Goal: Information Seeking & Learning: Learn about a topic

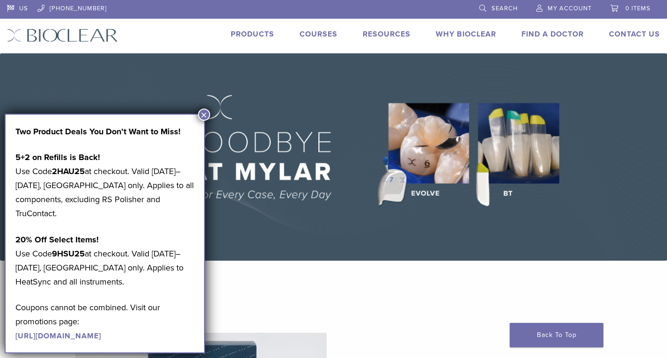
scroll to position [187, 0]
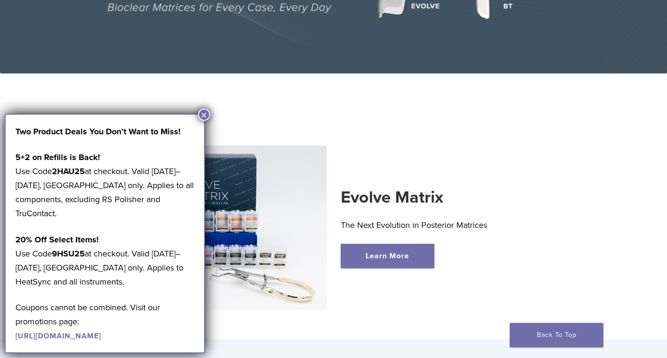
click at [201, 115] on button "×" at bounding box center [204, 115] width 12 height 12
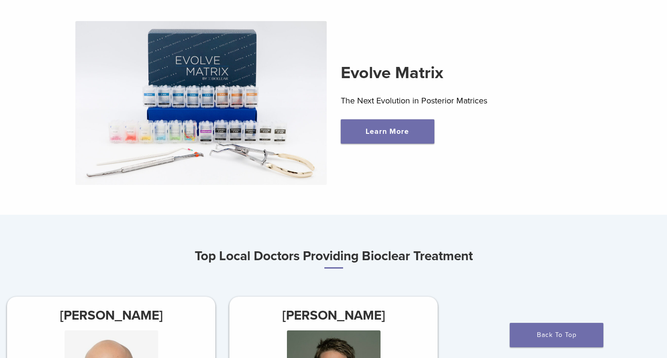
scroll to position [328, 0]
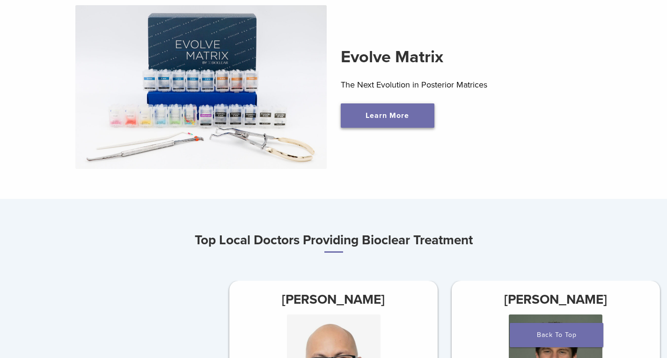
click at [411, 122] on link "Learn More" at bounding box center [388, 115] width 94 height 24
click at [401, 115] on link "Learn More" at bounding box center [388, 115] width 94 height 24
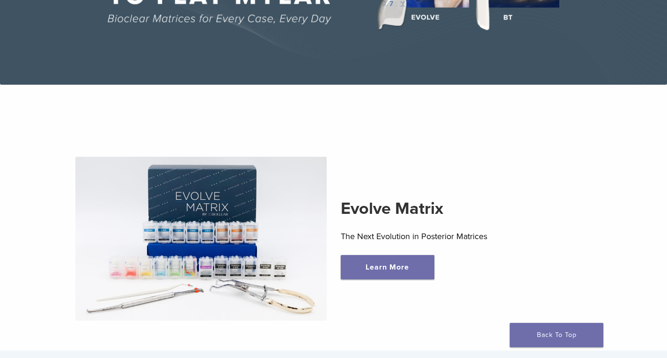
scroll to position [0, 0]
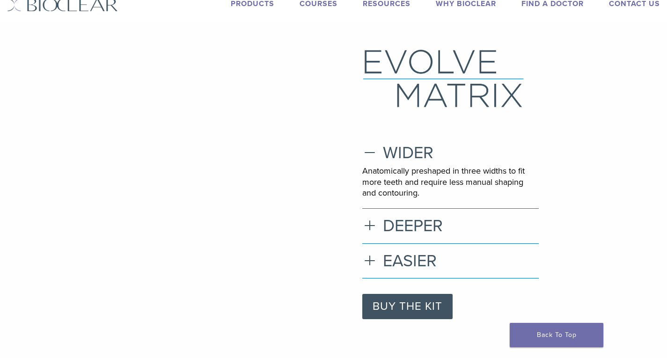
scroll to position [47, 0]
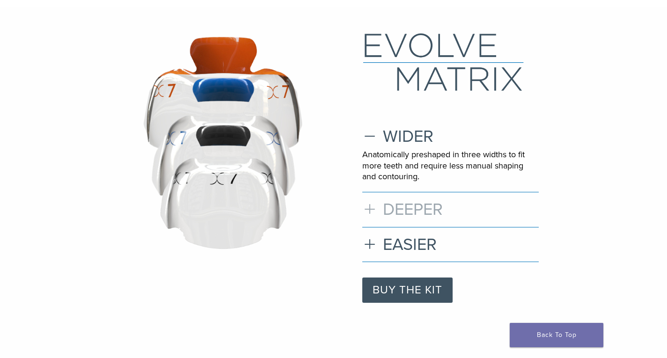
click at [374, 213] on h3 "DEEPER" at bounding box center [450, 209] width 177 height 20
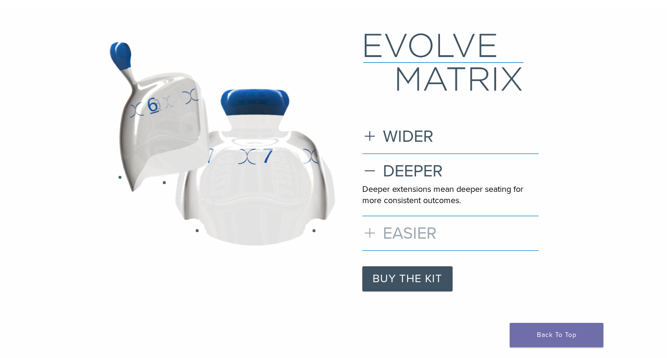
click at [369, 233] on h3 "EASIER" at bounding box center [450, 233] width 177 height 20
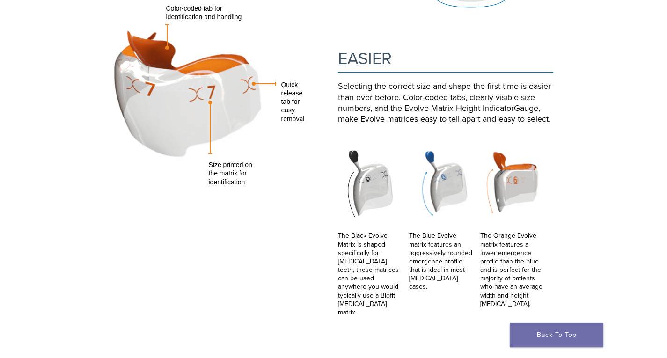
scroll to position [936, 0]
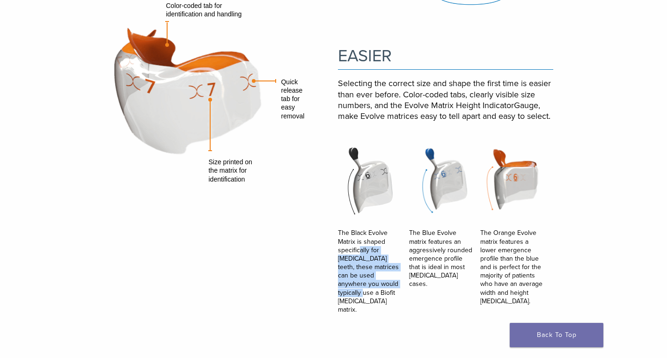
drag, startPoint x: 371, startPoint y: 259, endPoint x: 380, endPoint y: 281, distance: 23.7
click at [380, 281] on p "The Black Evolve Matrix is shaped specifically for [MEDICAL_DATA] teeth, these …" at bounding box center [372, 271] width 69 height 85
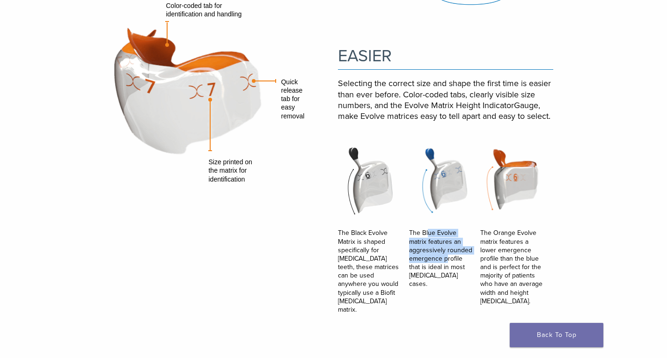
drag, startPoint x: 429, startPoint y: 236, endPoint x: 449, endPoint y: 262, distance: 32.5
click at [449, 262] on p "The Blue Evolve matrix features an aggressively rounded emergence profile that …" at bounding box center [443, 258] width 69 height 59
click at [390, 255] on p "The Black Evolve Matrix is shaped specifically for [MEDICAL_DATA] teeth, these …" at bounding box center [372, 271] width 69 height 85
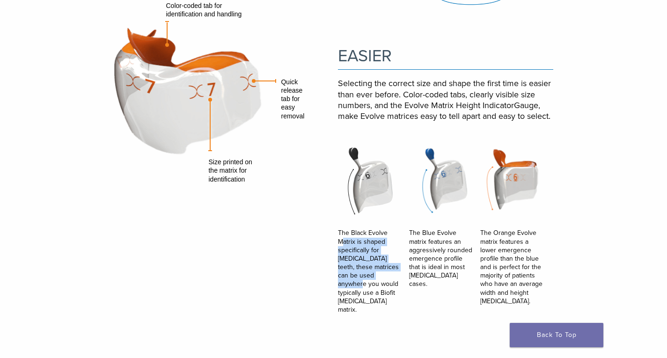
drag, startPoint x: 343, startPoint y: 238, endPoint x: 381, endPoint y: 273, distance: 51.7
click at [381, 273] on p "The Black Evolve Matrix is shaped specifically for [MEDICAL_DATA] teeth, these …" at bounding box center [372, 271] width 69 height 85
click at [449, 263] on p "The Blue Evolve matrix features an aggressively rounded emergence profile that …" at bounding box center [443, 258] width 69 height 59
click at [440, 240] on p "The Blue Evolve matrix features an aggressively rounded emergence profile that …" at bounding box center [443, 258] width 69 height 59
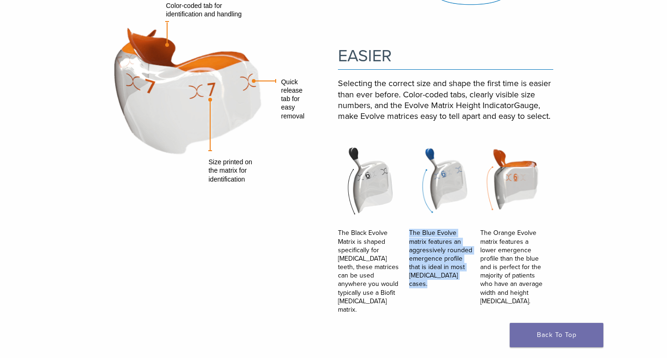
click at [440, 240] on p "The Blue Evolve matrix features an aggressively rounded emergence profile that …" at bounding box center [443, 258] width 69 height 59
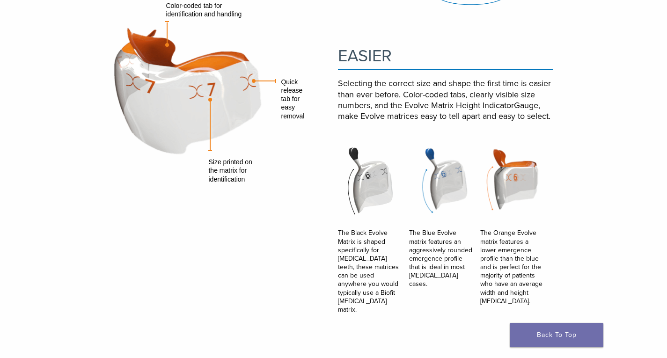
click at [381, 258] on p "The Black Evolve Matrix is shaped specifically for [MEDICAL_DATA] teeth, these …" at bounding box center [372, 271] width 69 height 85
drag, startPoint x: 346, startPoint y: 256, endPoint x: 384, endPoint y: 281, distance: 45.5
click at [383, 281] on p "The Black Evolve Matrix is shaped specifically for [MEDICAL_DATA] teeth, these …" at bounding box center [372, 271] width 69 height 85
click at [422, 269] on p "The Blue Evolve matrix features an aggressively rounded emergence profile that …" at bounding box center [443, 258] width 69 height 59
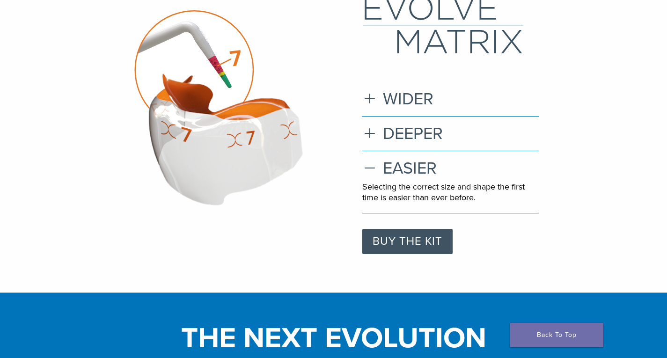
scroll to position [0, 0]
